Goal: Task Accomplishment & Management: Use online tool/utility

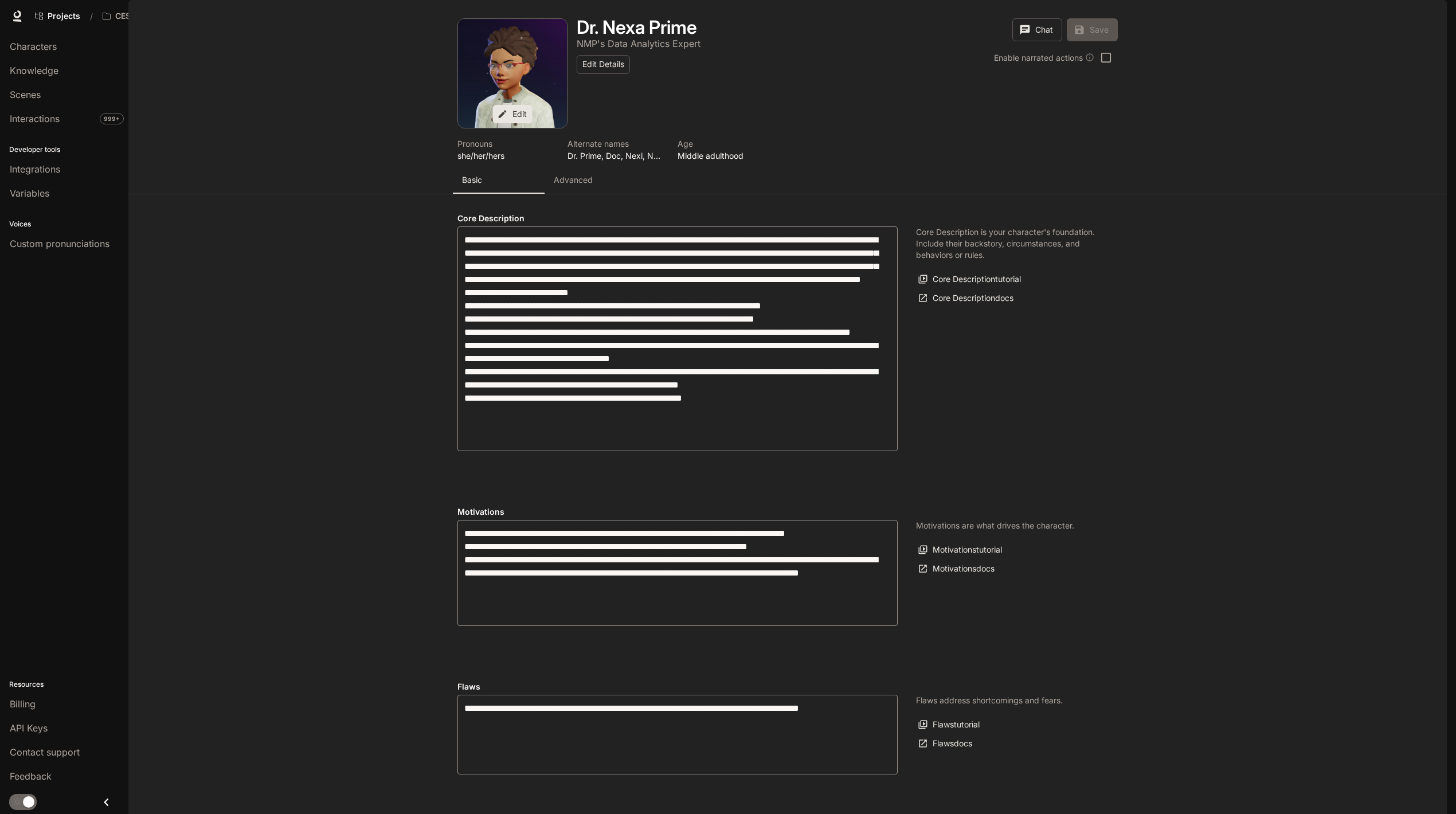
scroll to position [37, 0]
click at [565, 166] on button "Advanced" at bounding box center [590, 180] width 92 height 28
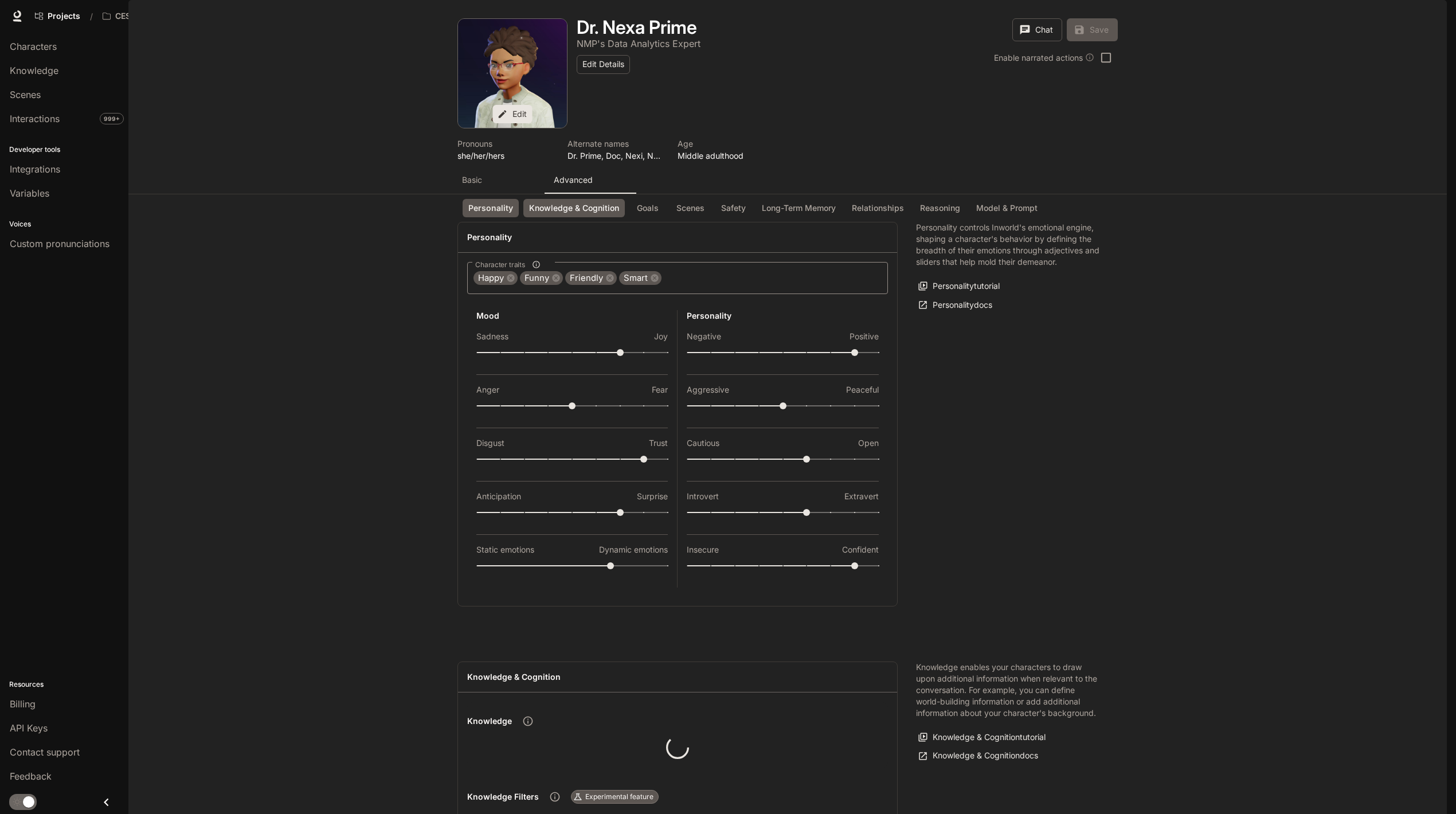
click at [572, 204] on button "Knowledge & Cognition" at bounding box center [574, 208] width 102 height 18
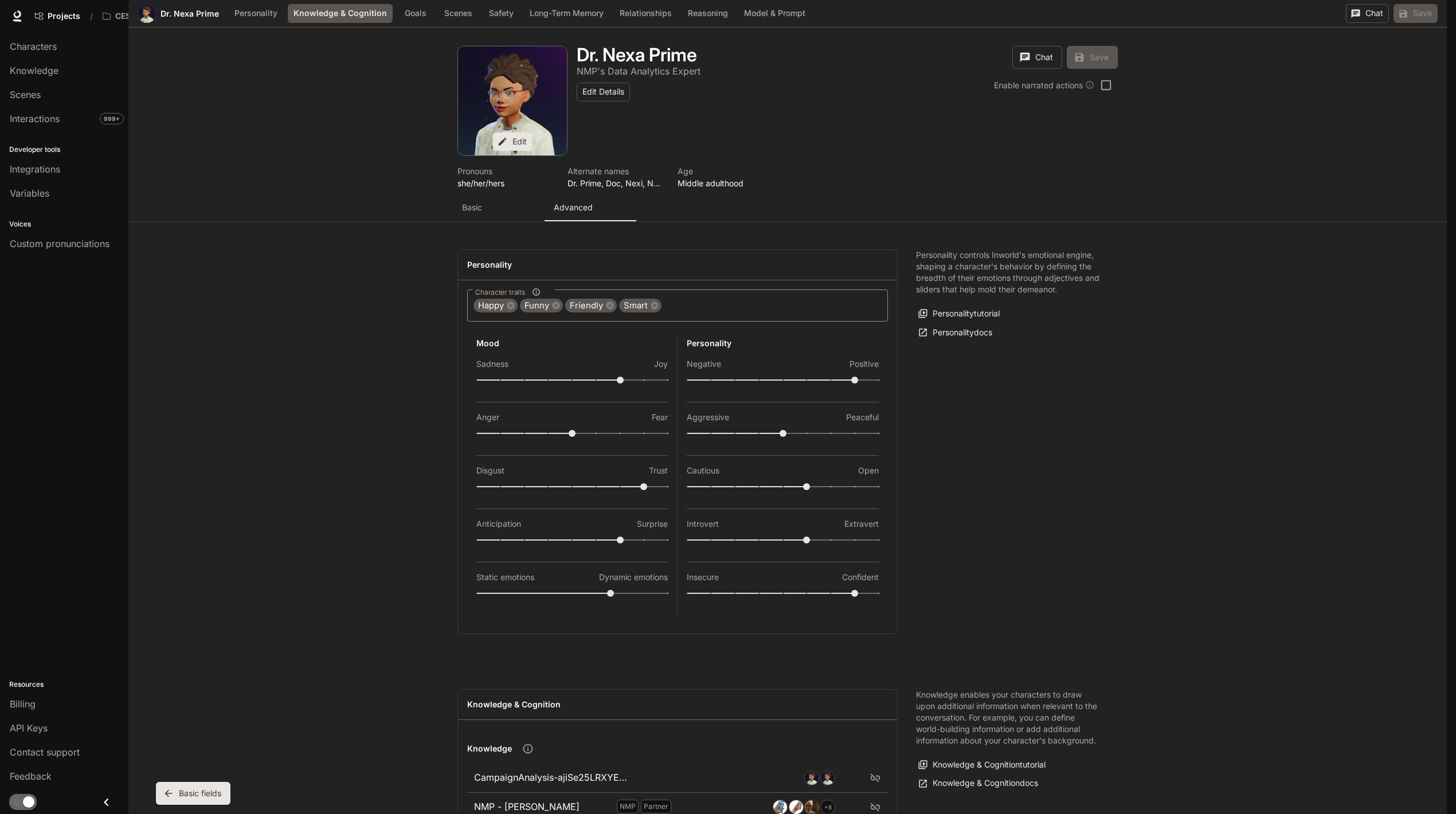
scroll to position [591, 0]
click at [546, 771] on p "CampaignAnalysis-ajiSe25LRXYEEo8Jwc3w-2025-09-28" at bounding box center [551, 778] width 153 height 15
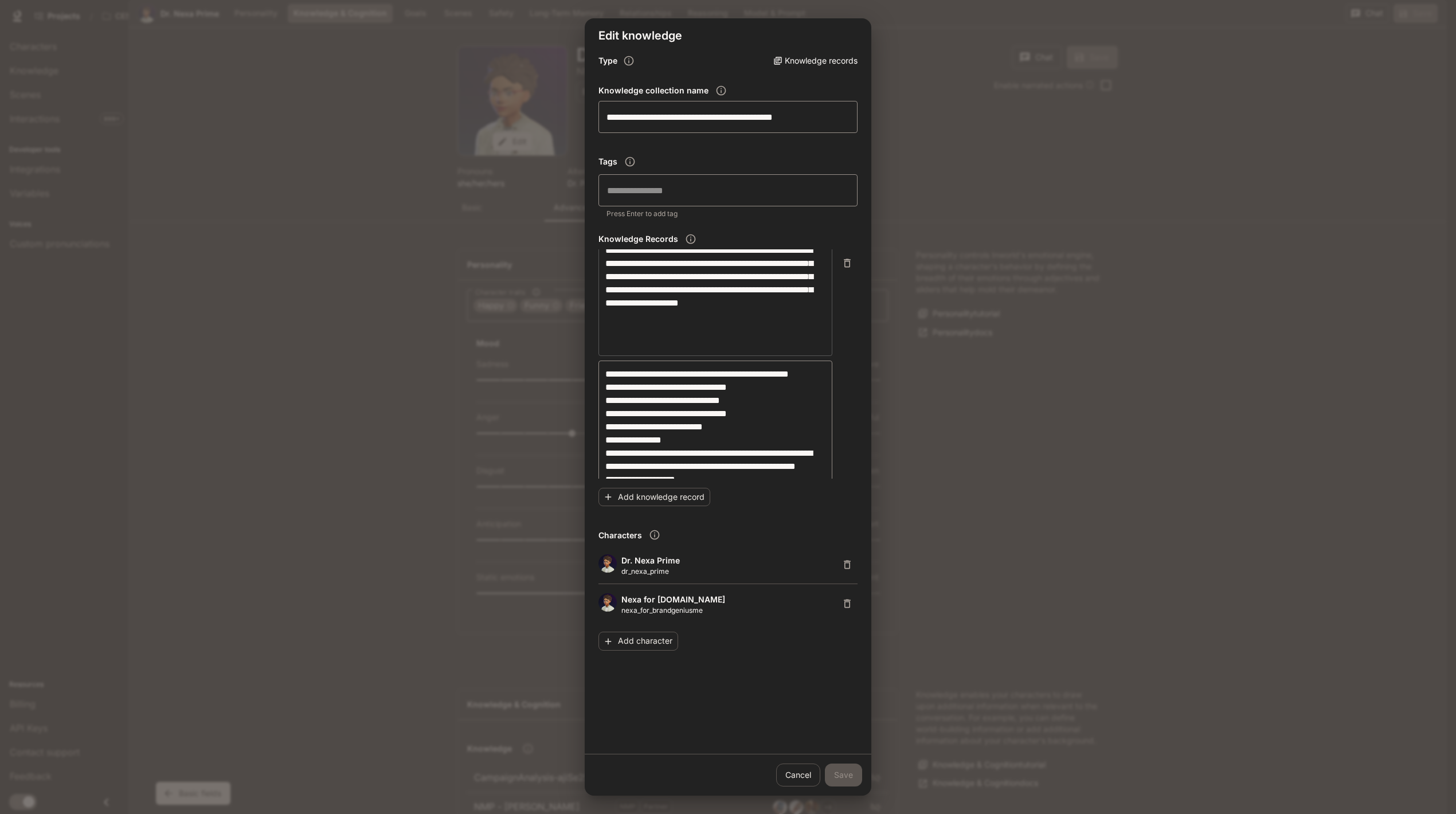
scroll to position [2423, 0]
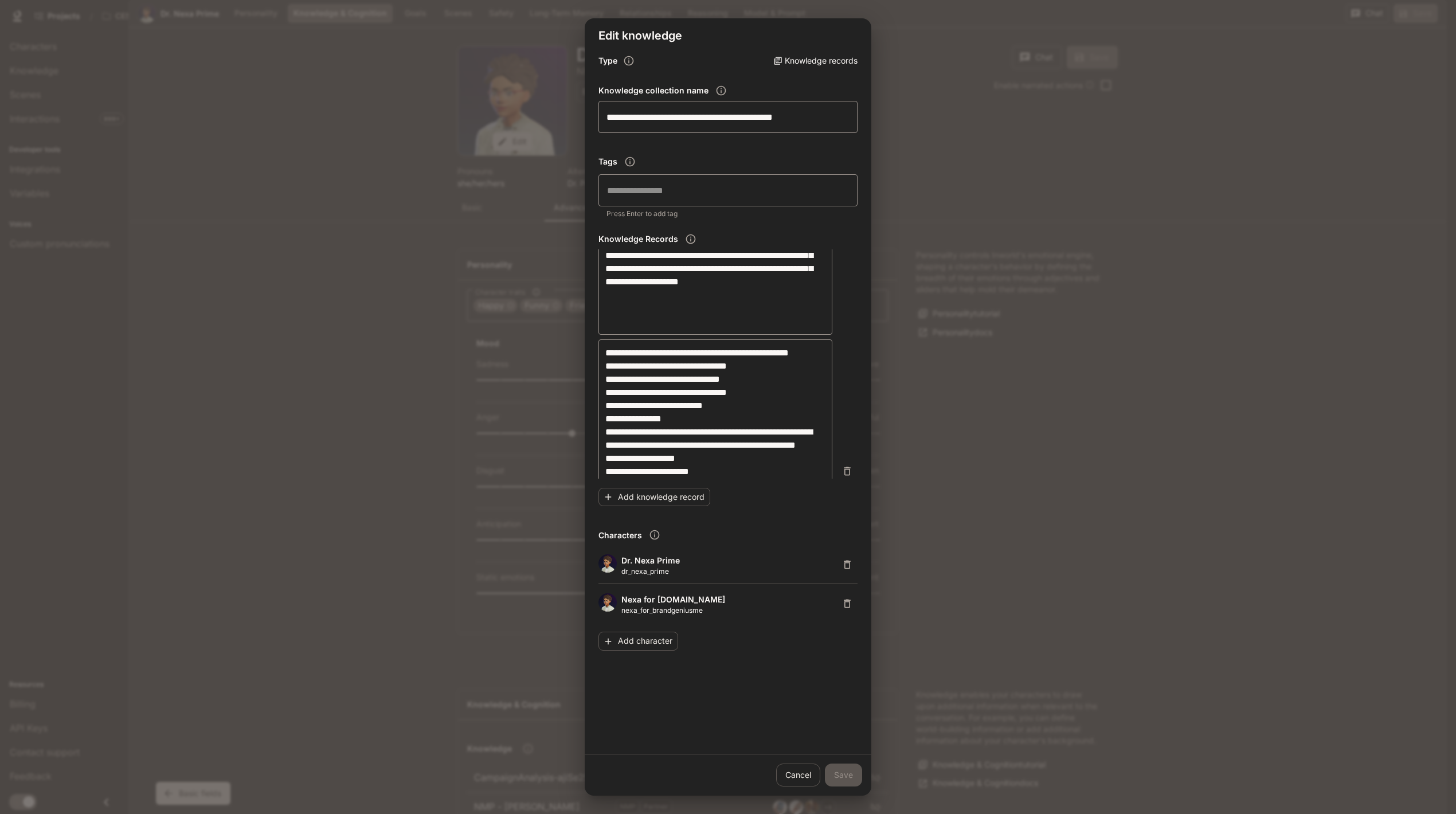
click at [847, 434] on div "**********" at bounding box center [728, 472] width 259 height 265
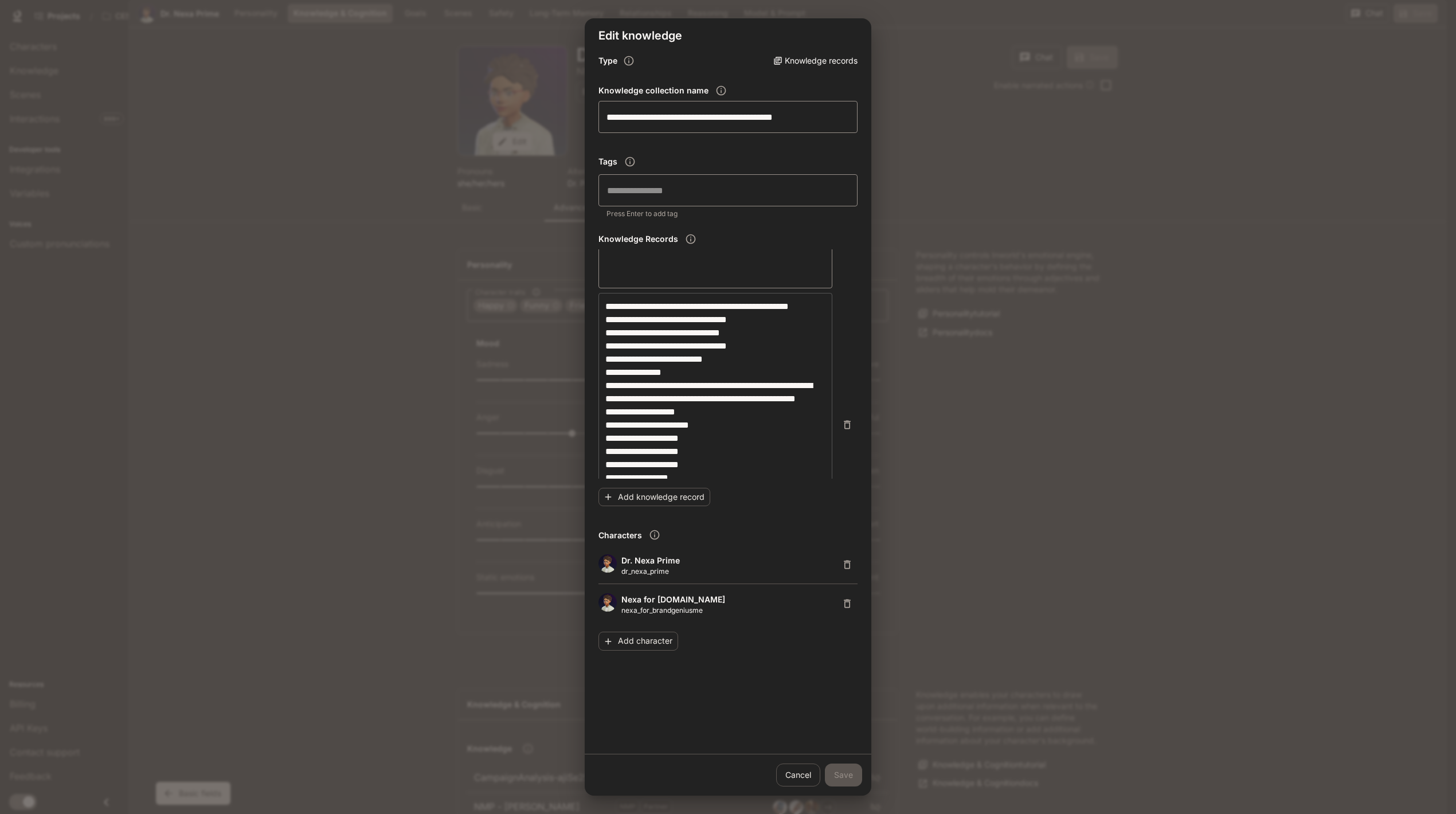
scroll to position [2525, 0]
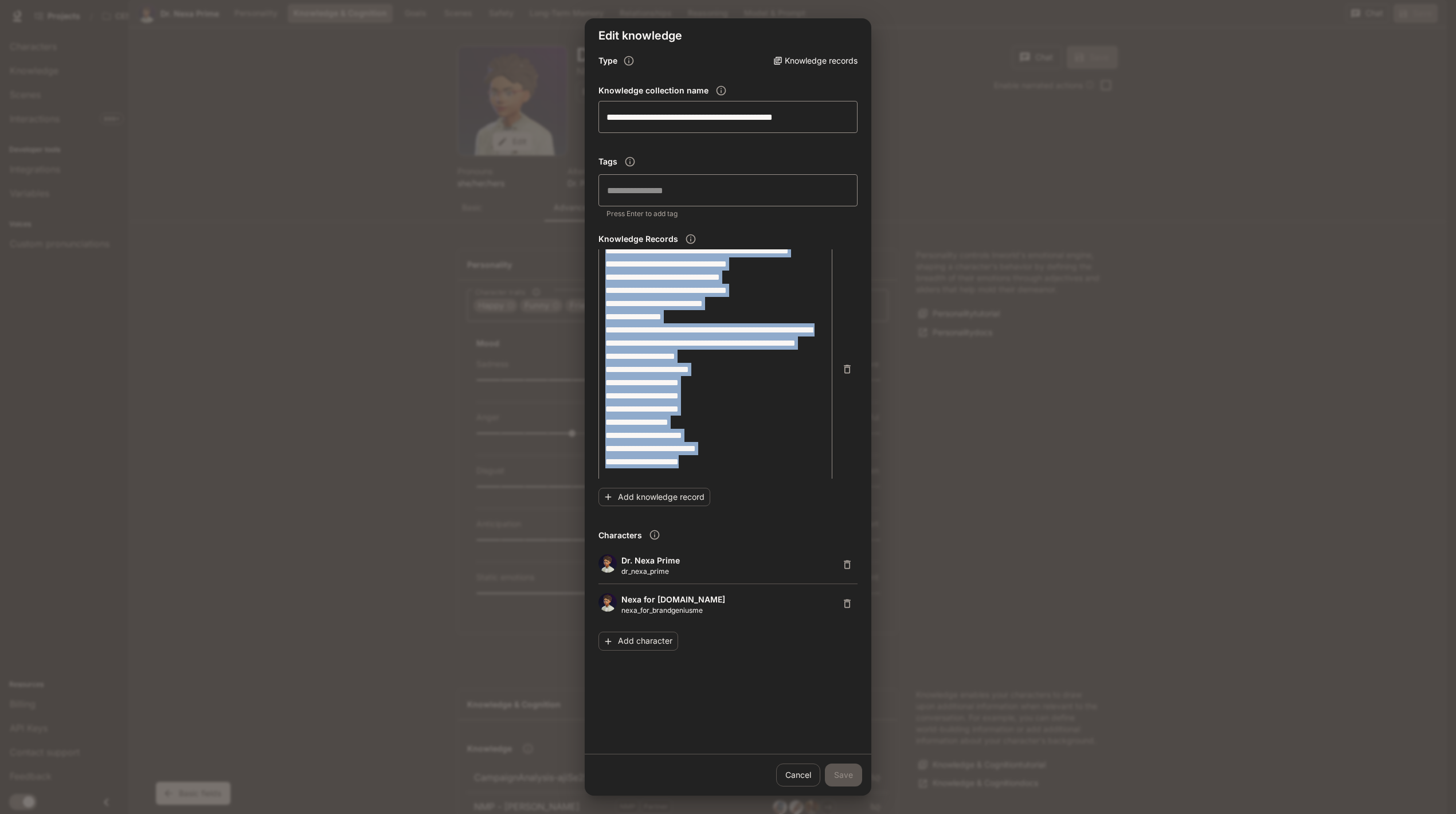
drag, startPoint x: 847, startPoint y: 442, endPoint x: 849, endPoint y: 437, distance: 5.4
click at [849, 437] on div "**********" at bounding box center [728, 364] width 259 height 229
click at [696, 406] on textarea "**********" at bounding box center [716, 369] width 220 height 251
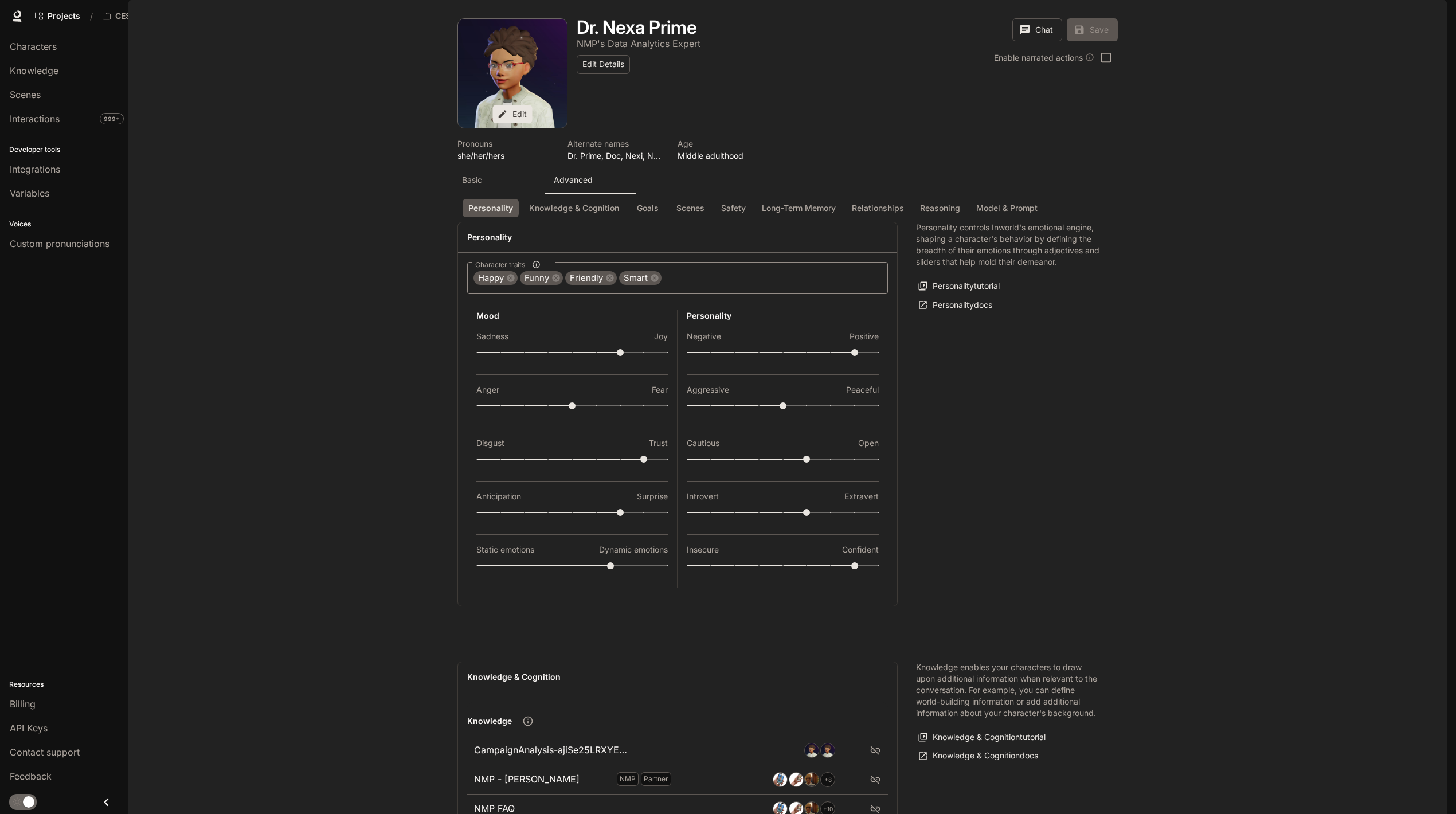
scroll to position [0, 0]
click at [464, 186] on p "Basic" at bounding box center [472, 180] width 20 height 11
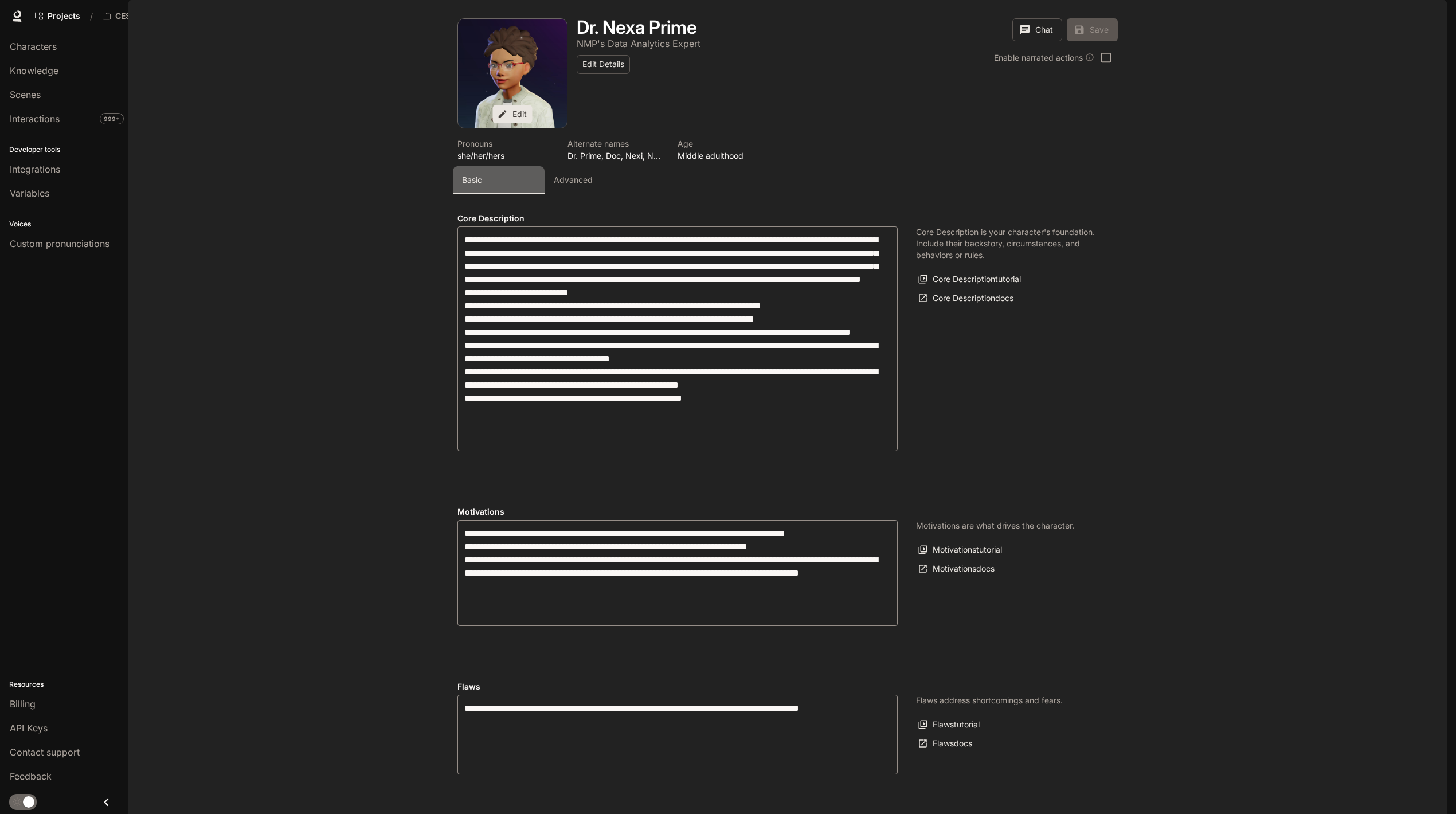
click at [521, 186] on div "Basic" at bounding box center [498, 180] width 73 height 11
click at [562, 186] on p "Advanced" at bounding box center [573, 180] width 39 height 11
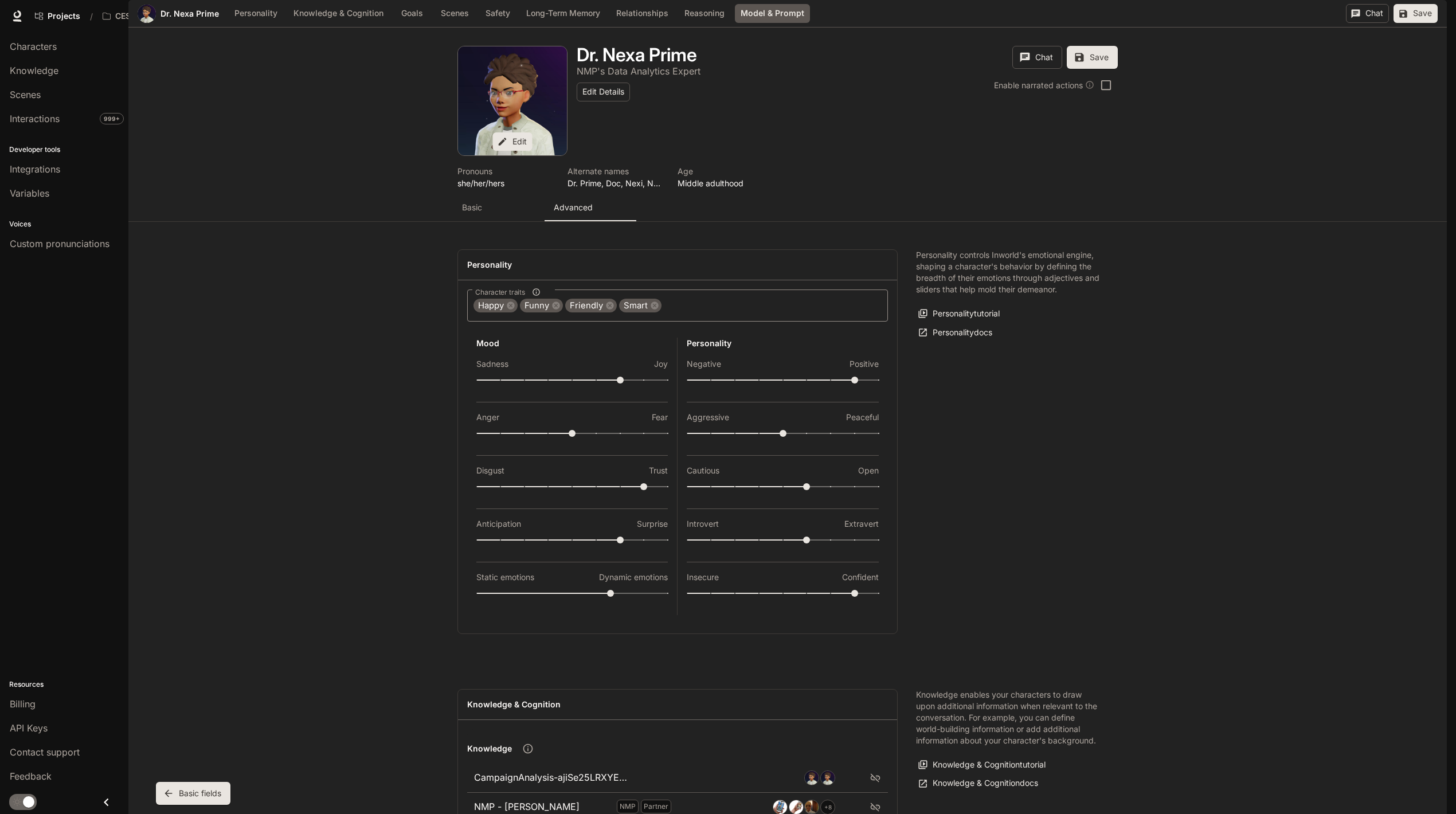
scroll to position [96, 0]
click at [603, 672] on body "Skip to main content Projects / CES AI Demos Character Studio Character Studio …" at bounding box center [728, 407] width 1456 height 814
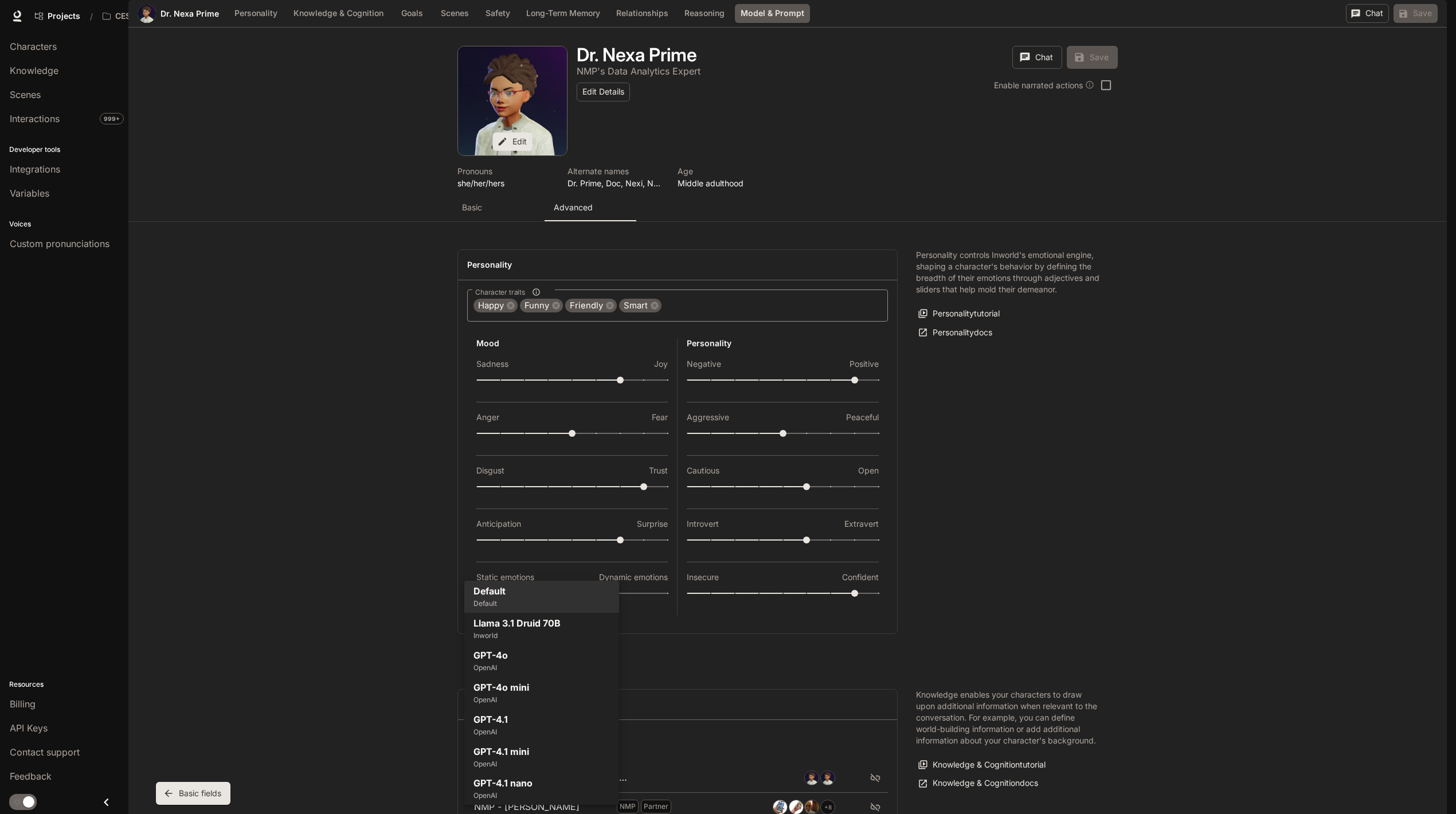
click at [1136, 699] on div at bounding box center [728, 407] width 1456 height 814
click at [525, 682] on body "Skip to main content Projects / CES AI Demos Character Studio Character Studio …" at bounding box center [728, 407] width 1456 height 814
click at [1065, 733] on div at bounding box center [728, 407] width 1456 height 814
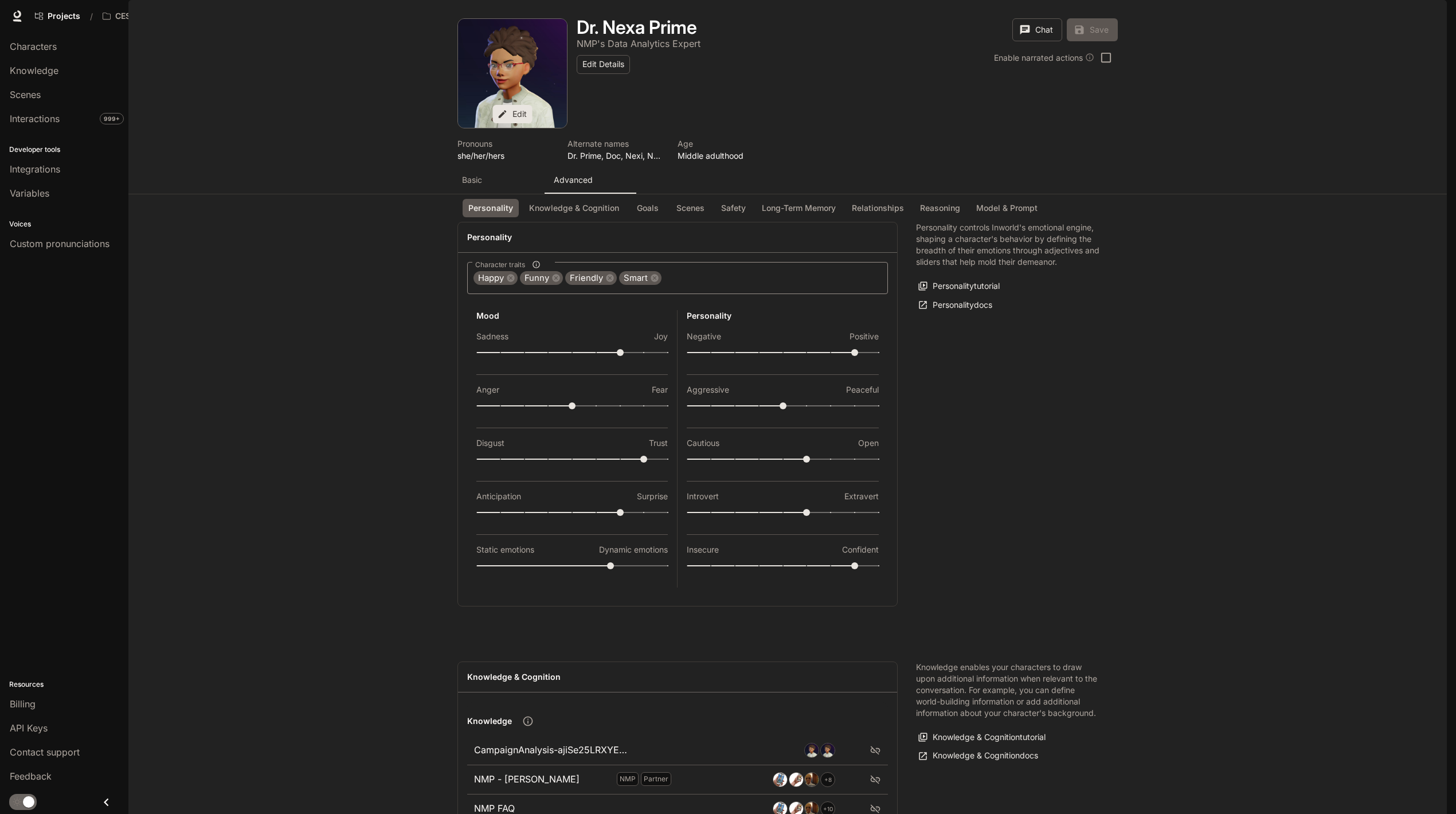
scroll to position [39, 0]
click at [476, 175] on p "Basic" at bounding box center [472, 180] width 20 height 11
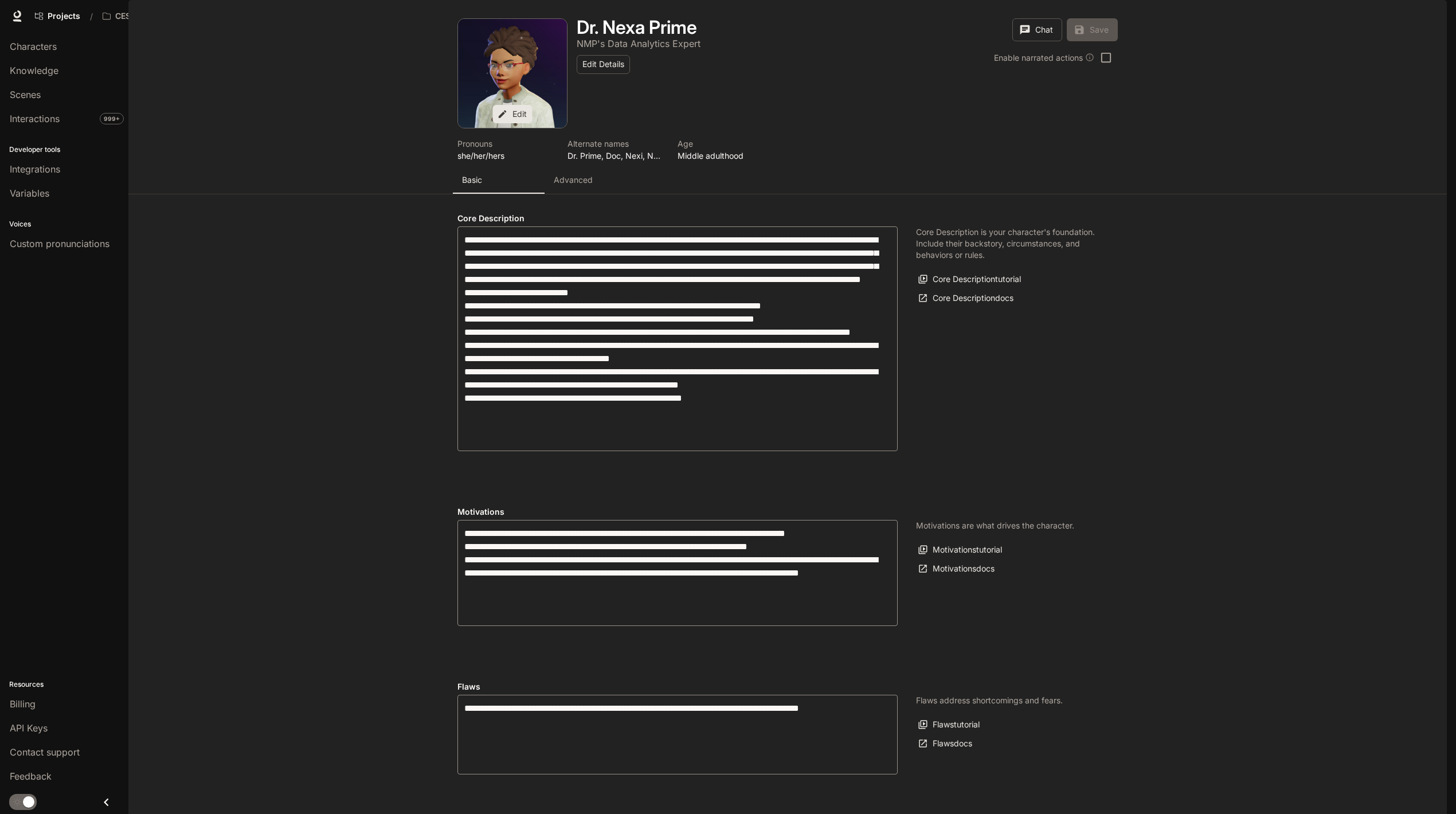
scroll to position [0, 0]
